Goal: Transaction & Acquisition: Purchase product/service

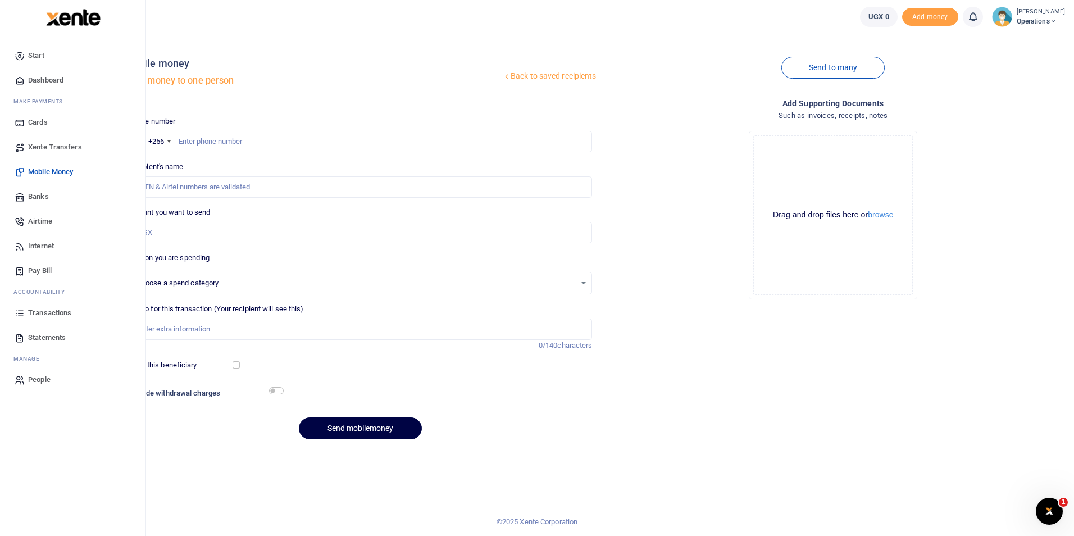
click at [53, 80] on span "Dashboard" at bounding box center [45, 80] width 35 height 11
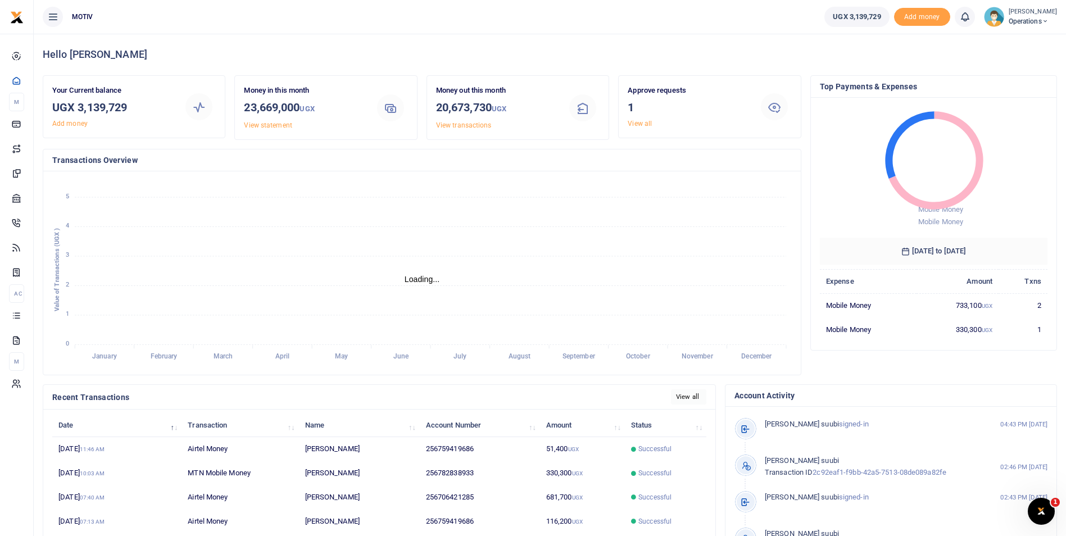
click at [680, 394] on link "View all" at bounding box center [688, 396] width 35 height 15
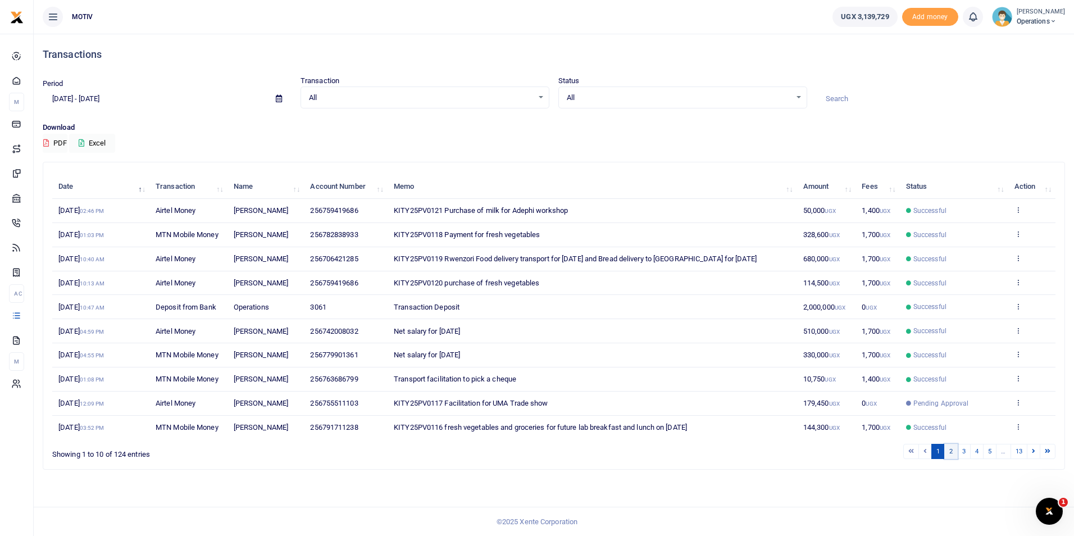
click at [948, 459] on link "2" at bounding box center [951, 451] width 13 height 15
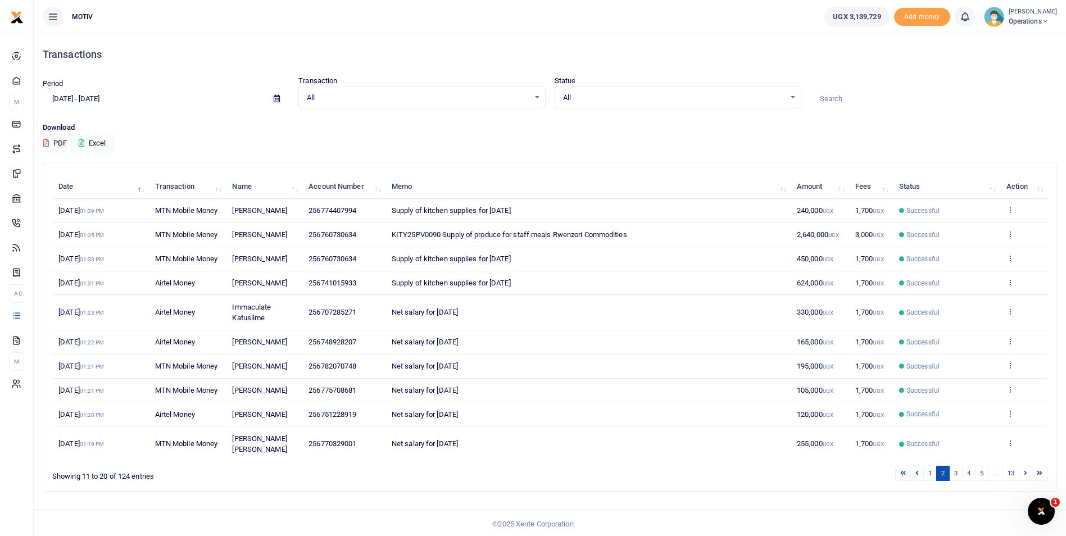
click at [948, 427] on td "Successful" at bounding box center [946, 414] width 107 height 24
click at [953, 481] on link "3" at bounding box center [955, 473] width 13 height 15
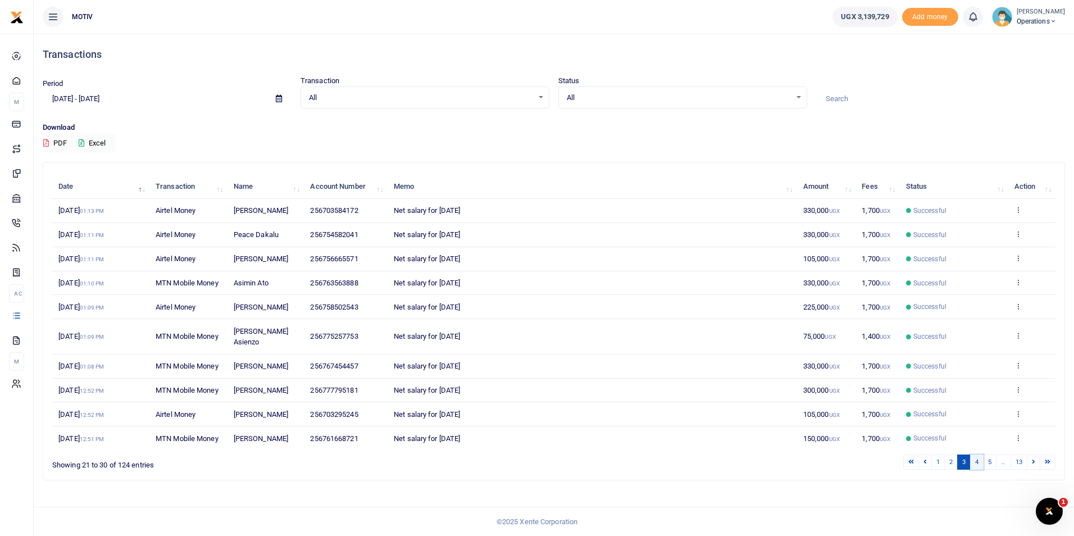
click at [976, 455] on link "4" at bounding box center [976, 462] width 13 height 15
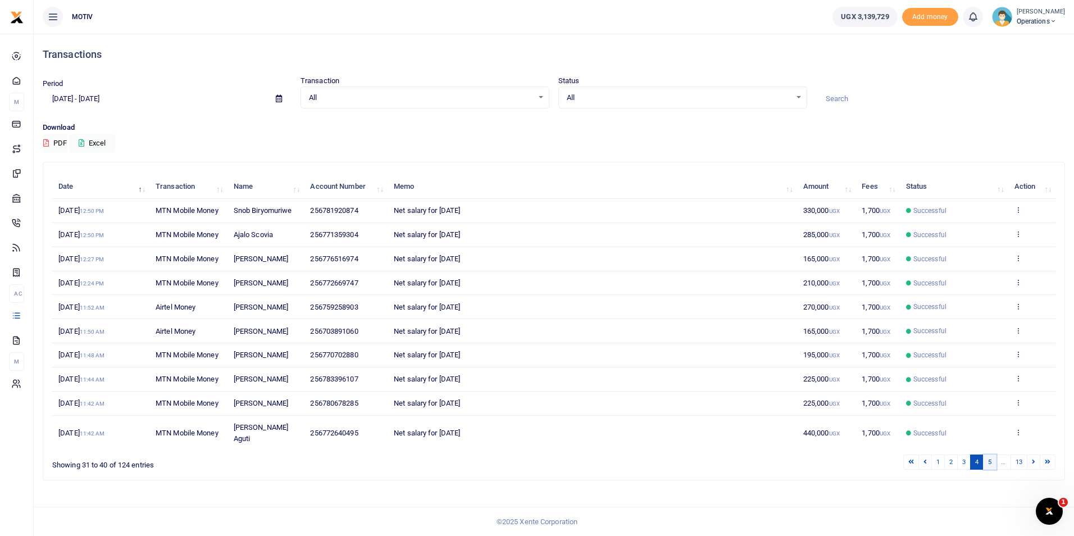
click at [992, 464] on link "5" at bounding box center [989, 462] width 13 height 15
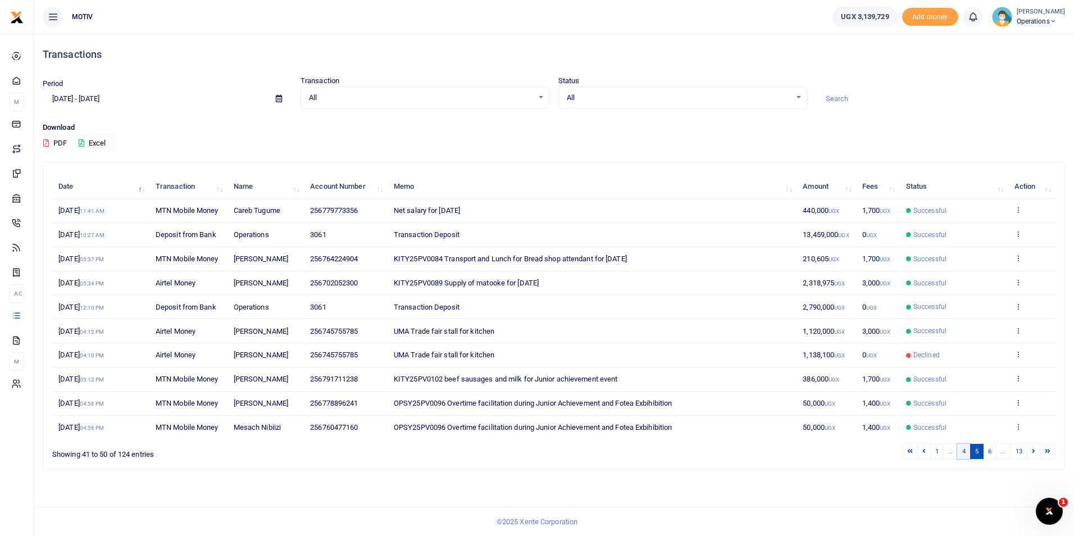
click at [964, 455] on link "4" at bounding box center [964, 451] width 13 height 15
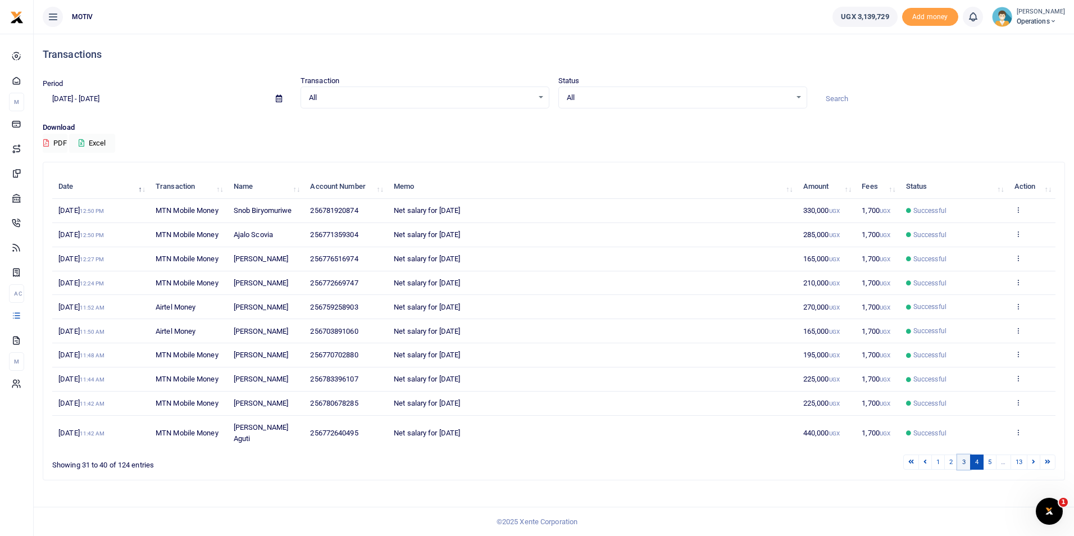
click at [965, 459] on link "3" at bounding box center [964, 462] width 13 height 15
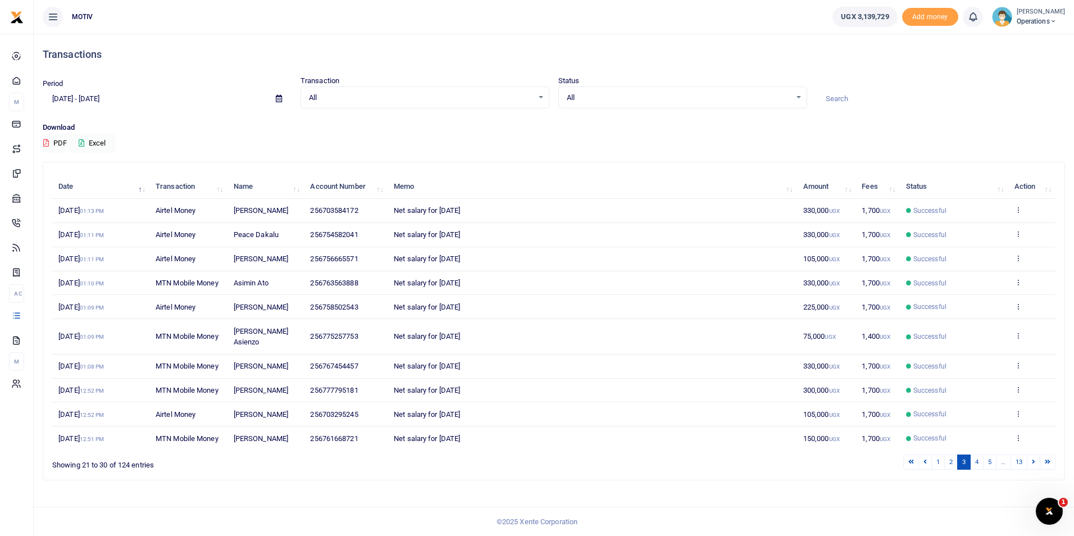
click at [71, 101] on input "09/14/2025 - 10/13/2025" at bounding box center [155, 98] width 224 height 19
click at [80, 153] on li "Last 7 Days" at bounding box center [82, 156] width 79 height 17
type input "10/07/2025 - 10/13/2025"
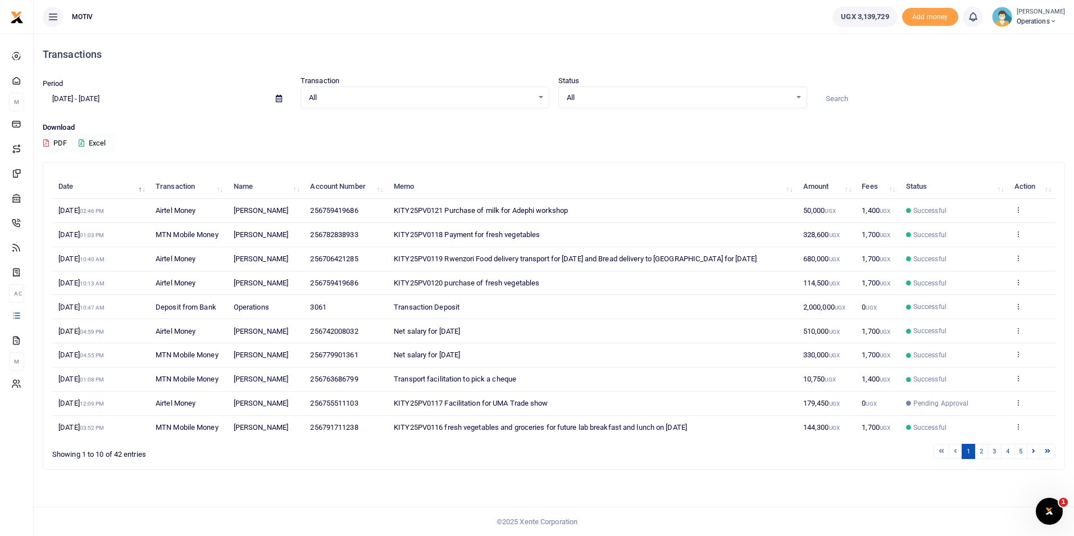
click at [102, 142] on button "Excel" at bounding box center [92, 143] width 46 height 19
click at [106, 138] on button "Excel" at bounding box center [92, 143] width 46 height 19
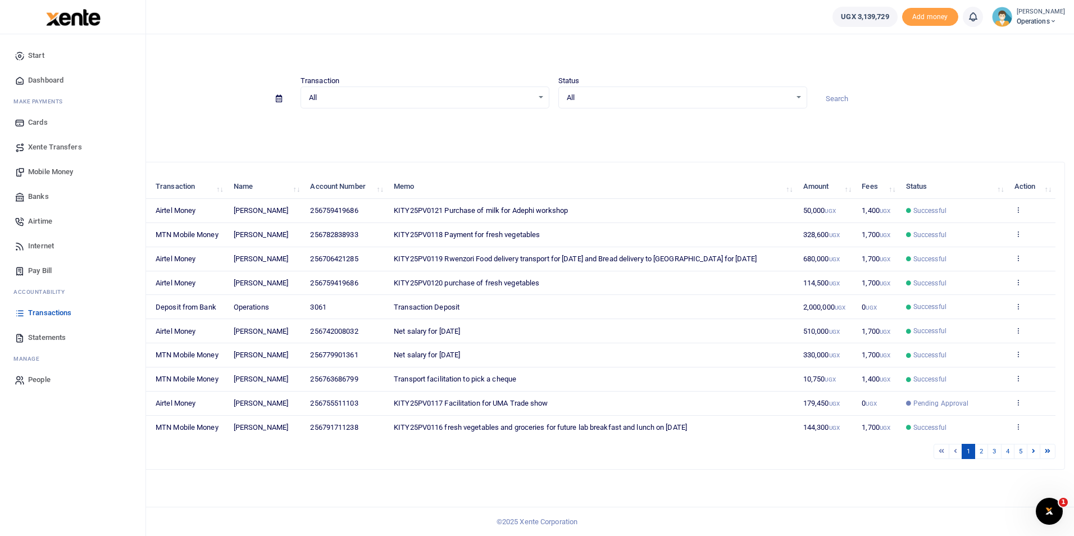
click at [35, 143] on span "Xente Transfers" at bounding box center [55, 147] width 54 height 11
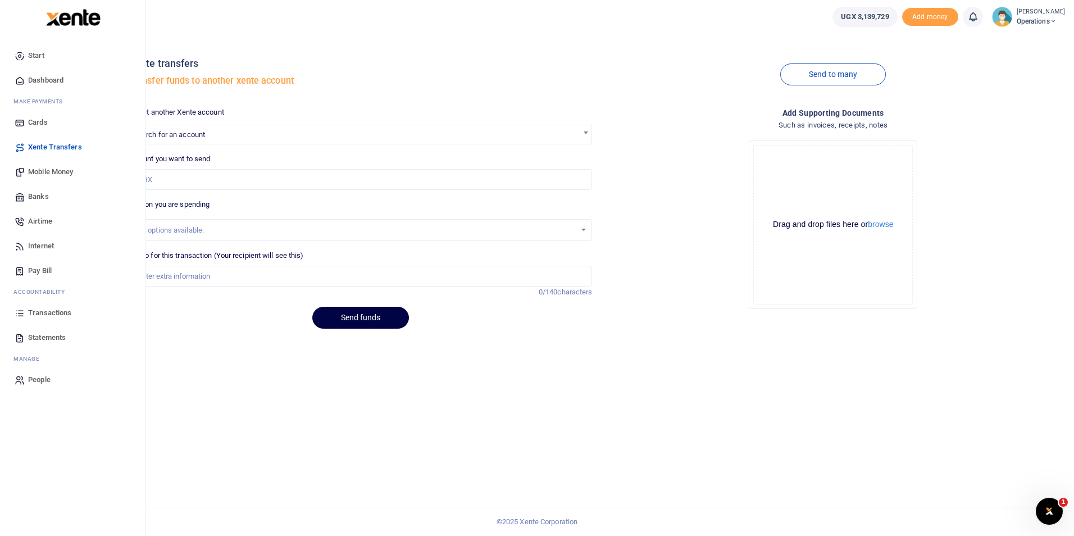
click at [51, 173] on span "Mobile Money" at bounding box center [50, 171] width 45 height 11
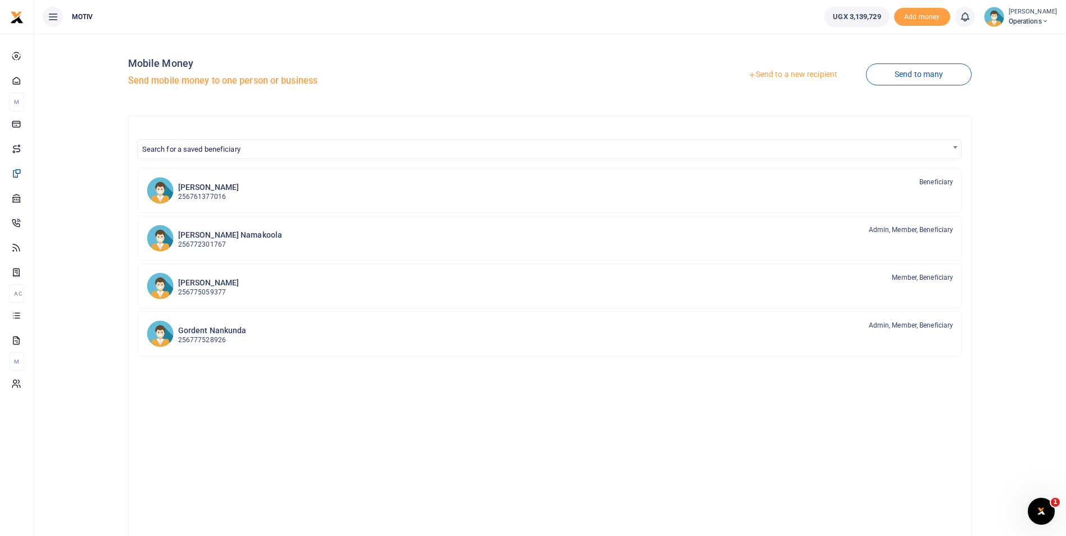
click at [808, 74] on link "Send to a new recipient" at bounding box center [792, 75] width 147 height 20
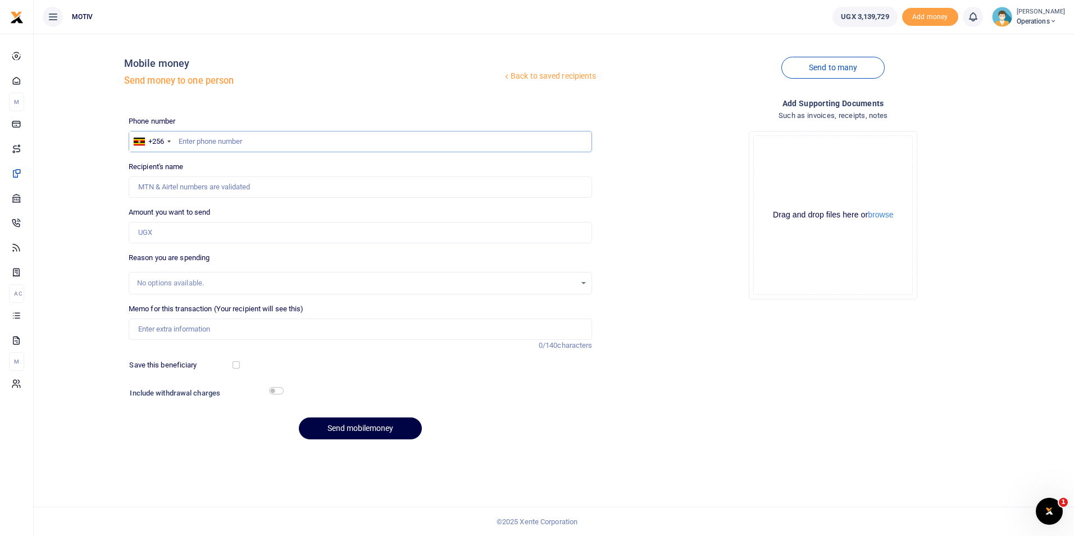
click at [290, 146] on input "text" at bounding box center [361, 141] width 464 height 21
paste input "772264272"
type input "772264272"
type input "Evaline Akello"
click at [178, 143] on input "772264272" at bounding box center [361, 141] width 464 height 21
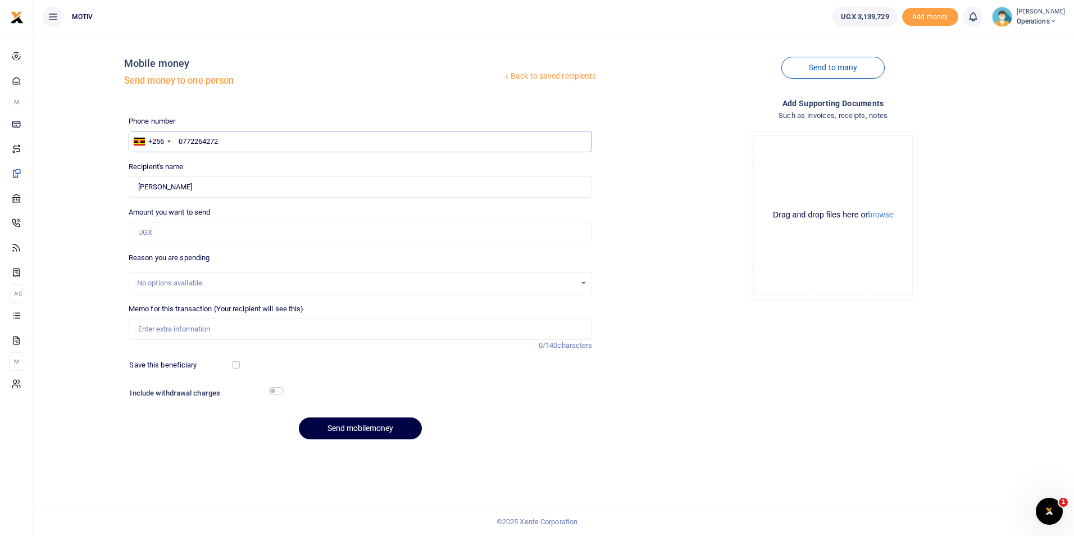
type input "0772264272"
click at [97, 235] on div "Back to saved recipients Mobile money Send money to one person Send to many Pho…" at bounding box center [554, 246] width 1032 height 406
click at [160, 235] on input "Amount you want to send" at bounding box center [361, 232] width 464 height 21
paste input "105000"
type input "105,000"
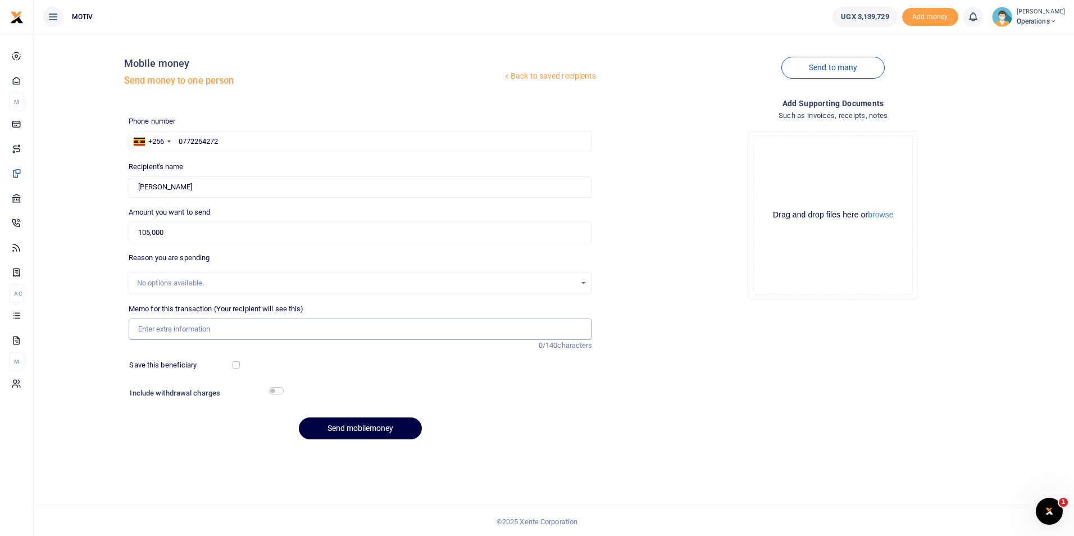
click at [233, 329] on input "Memo for this transaction (Your recipient will see this)" at bounding box center [361, 329] width 464 height 21
type input "Net salary for September 2025"
click at [337, 425] on button "Send mobilemoney" at bounding box center [360, 429] width 123 height 22
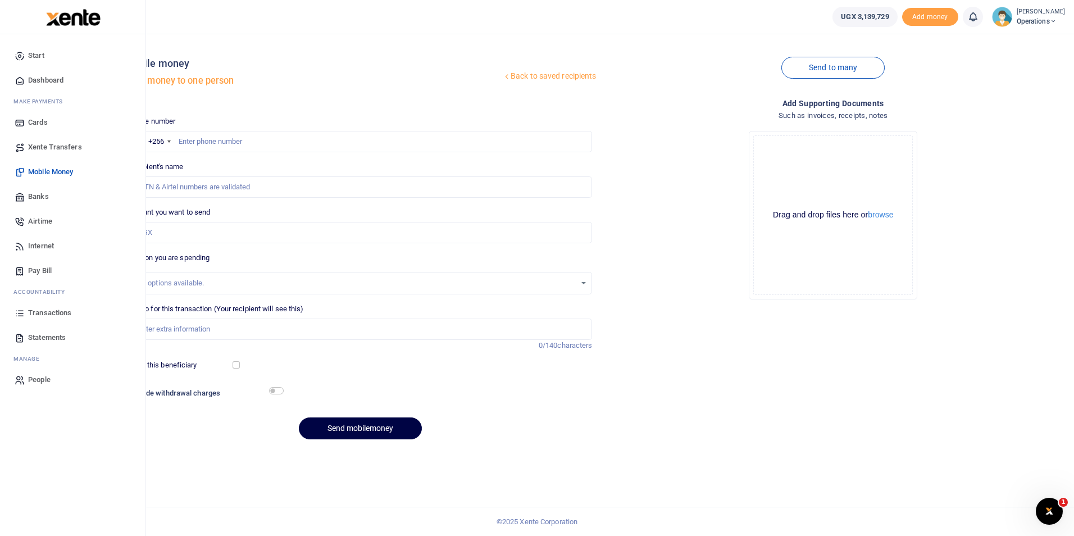
click at [50, 78] on span "Dashboard" at bounding box center [45, 80] width 35 height 11
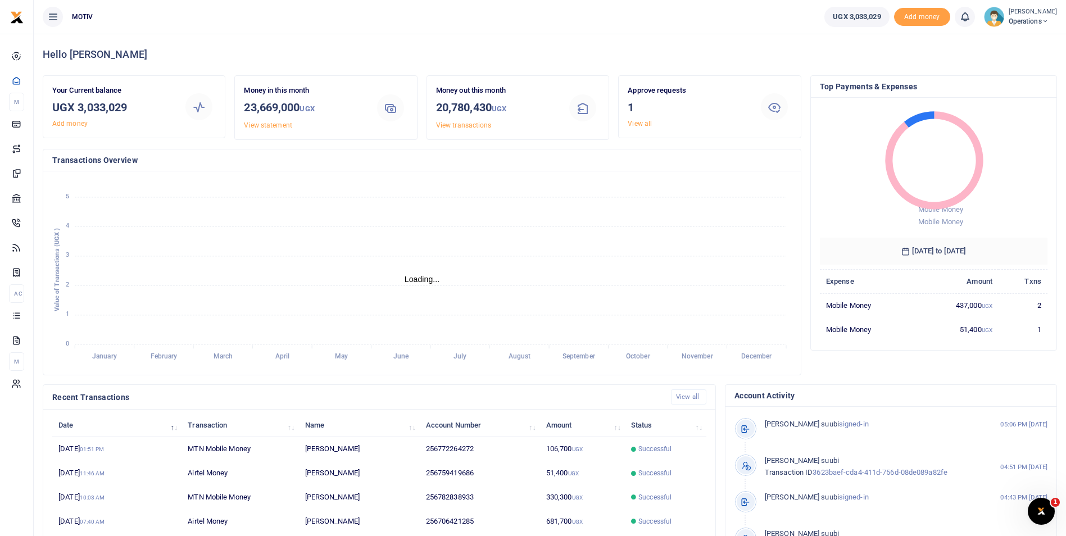
scroll to position [9, 9]
